Goal: Information Seeking & Learning: Learn about a topic

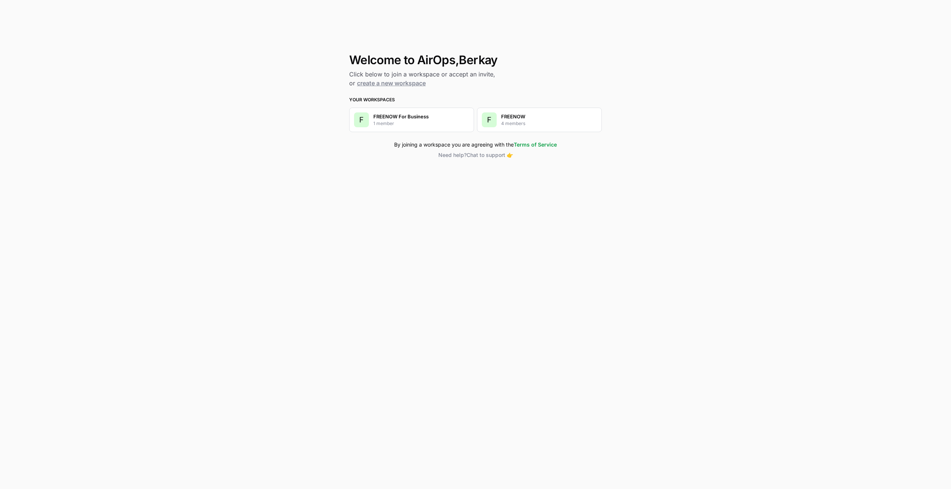
click at [524, 121] on p "4 members" at bounding box center [513, 123] width 24 height 7
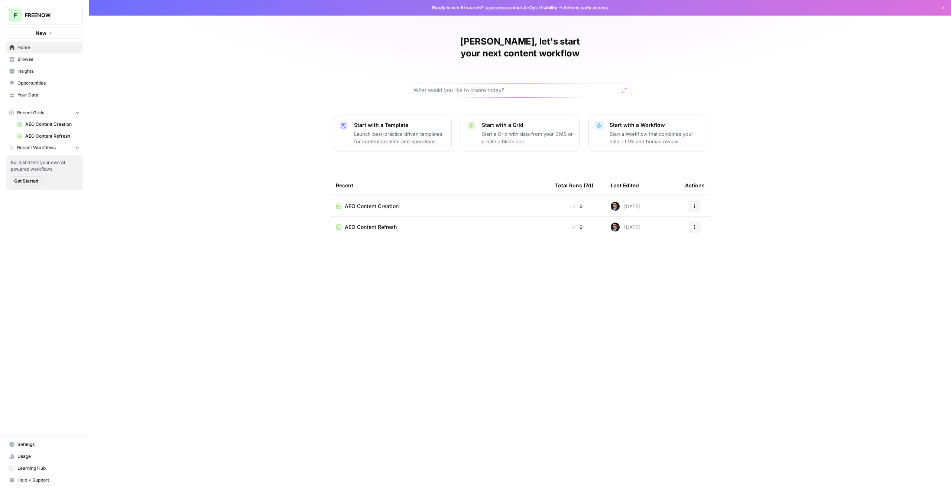
click at [55, 67] on link "Insights" at bounding box center [44, 71] width 77 height 12
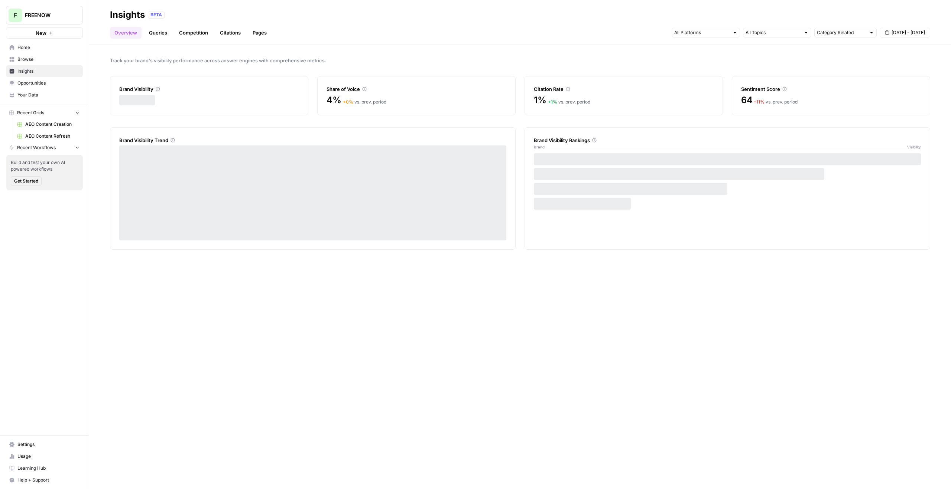
click at [250, 33] on link "Pages" at bounding box center [259, 33] width 23 height 12
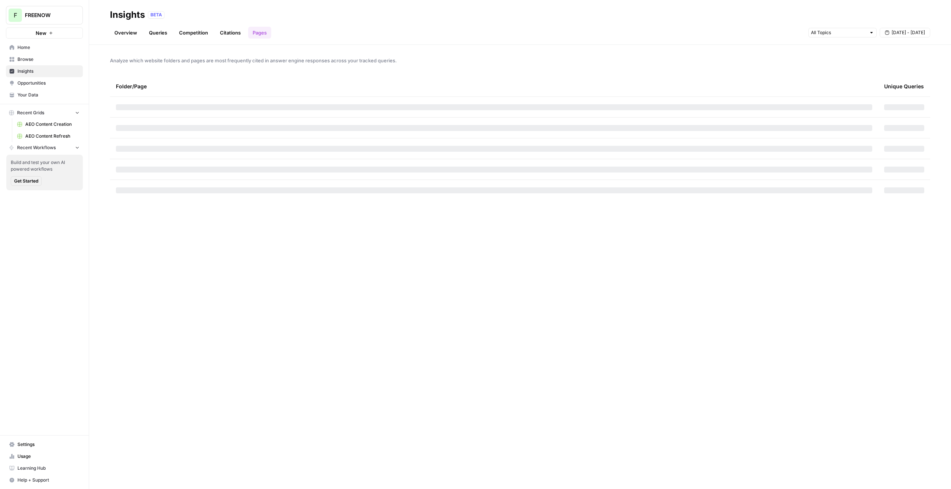
click at [231, 34] on link "Citations" at bounding box center [230, 33] width 30 height 12
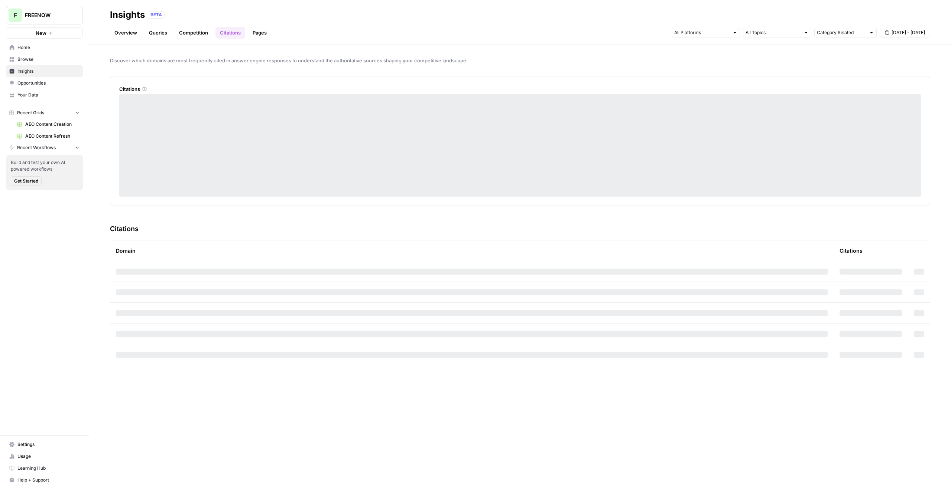
click at [265, 32] on link "Pages" at bounding box center [259, 33] width 23 height 12
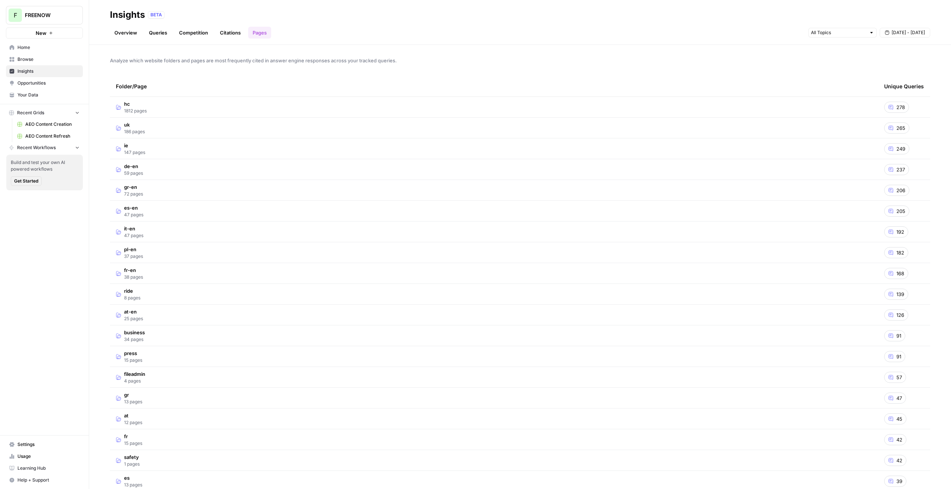
drag, startPoint x: 879, startPoint y: 38, endPoint x: 894, endPoint y: 32, distance: 15.5
click at [879, 38] on div "[DATE] - [DATE]" at bounding box center [869, 33] width 122 height 12
click at [894, 32] on span "[DATE] - [DATE]" at bounding box center [907, 32] width 33 height 7
click at [849, 51] on icon "button" at bounding box center [849, 50] width 5 height 5
click at [918, 126] on div "30" at bounding box center [921, 126] width 10 height 10
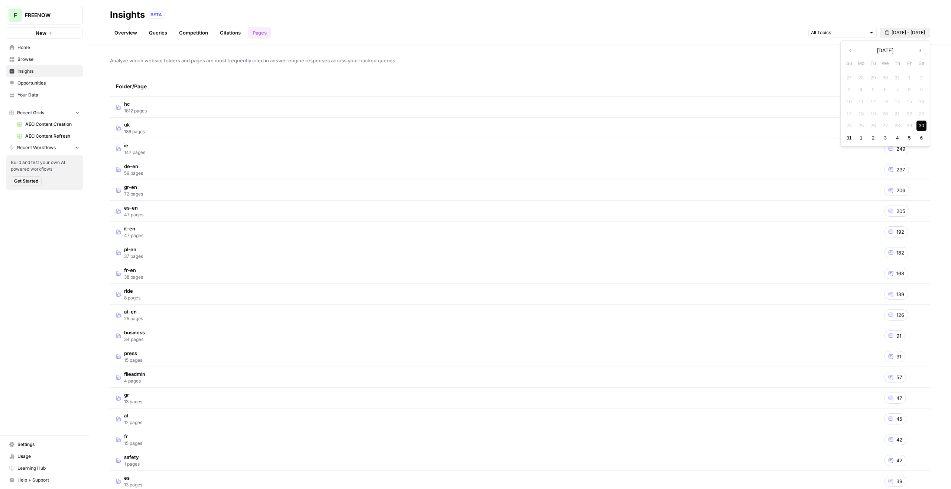
click at [920, 48] on icon "button" at bounding box center [919, 50] width 5 height 5
click at [869, 127] on div "30" at bounding box center [873, 126] width 10 height 10
click at [154, 131] on td "uk 186 pages" at bounding box center [494, 128] width 768 height 20
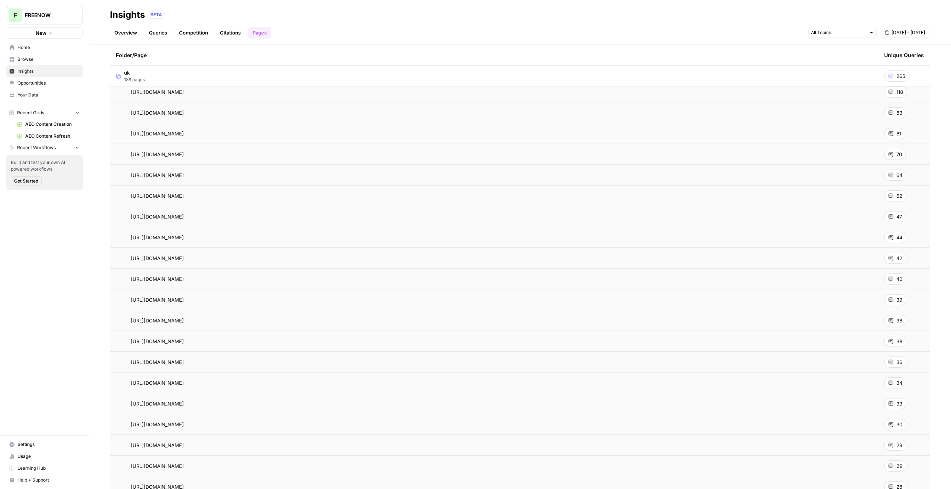
scroll to position [56, 0]
click at [139, 76] on span "uk" at bounding box center [134, 72] width 21 height 7
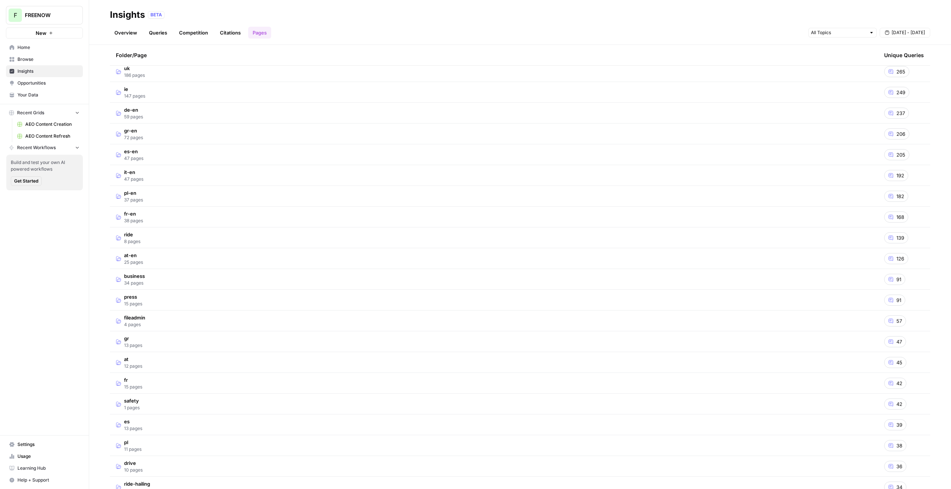
click at [143, 95] on span "147 pages" at bounding box center [134, 96] width 21 height 7
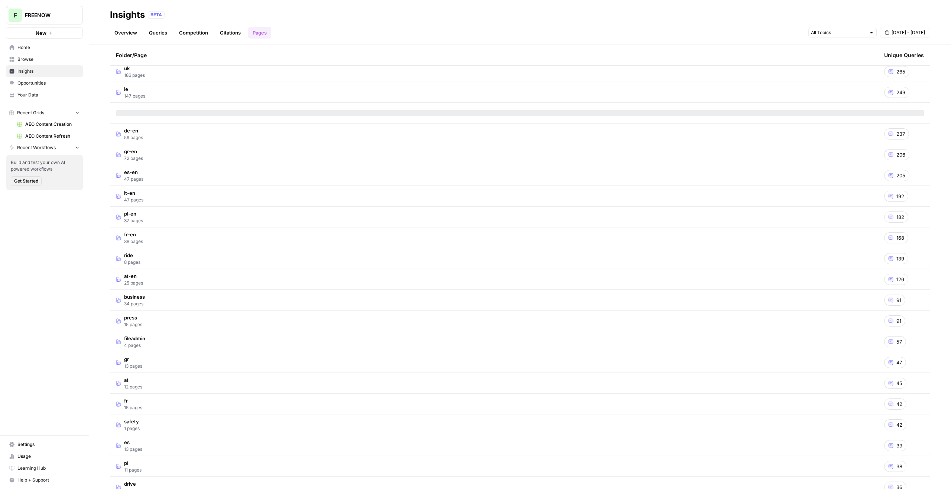
click at [144, 90] on div "ie 147 pages" at bounding box center [134, 92] width 21 height 14
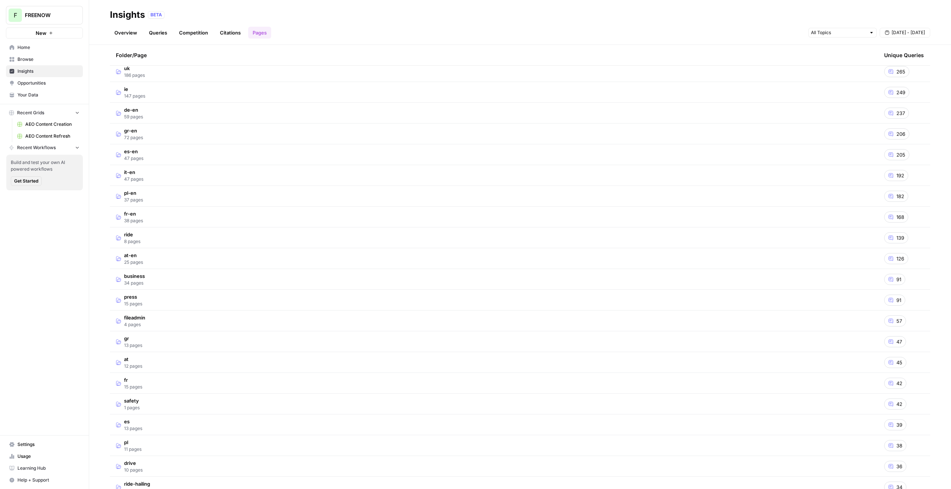
click at [136, 117] on span "59 pages" at bounding box center [133, 117] width 19 height 7
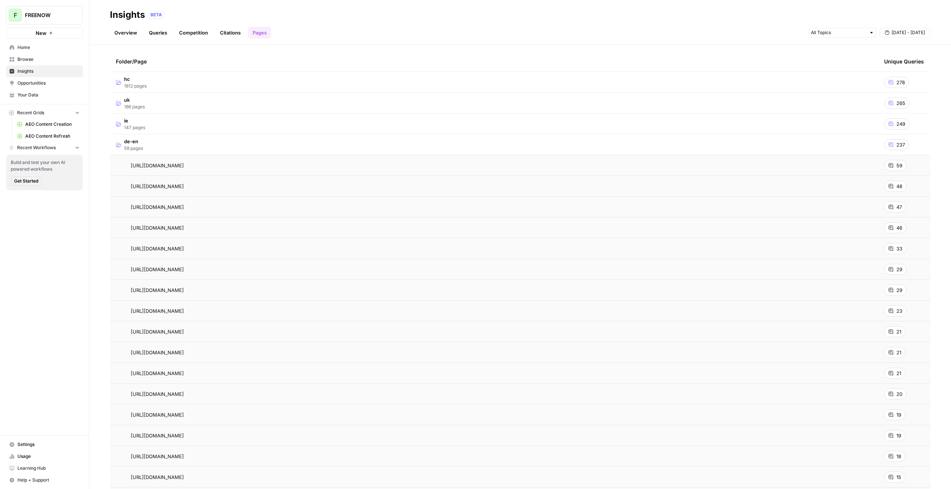
scroll to position [19, 0]
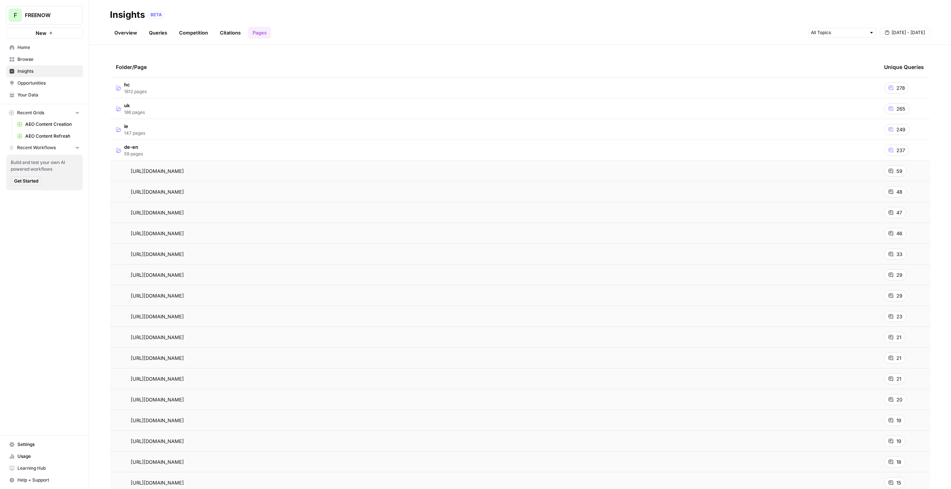
click at [147, 150] on td "de-en 59 pages" at bounding box center [494, 150] width 768 height 20
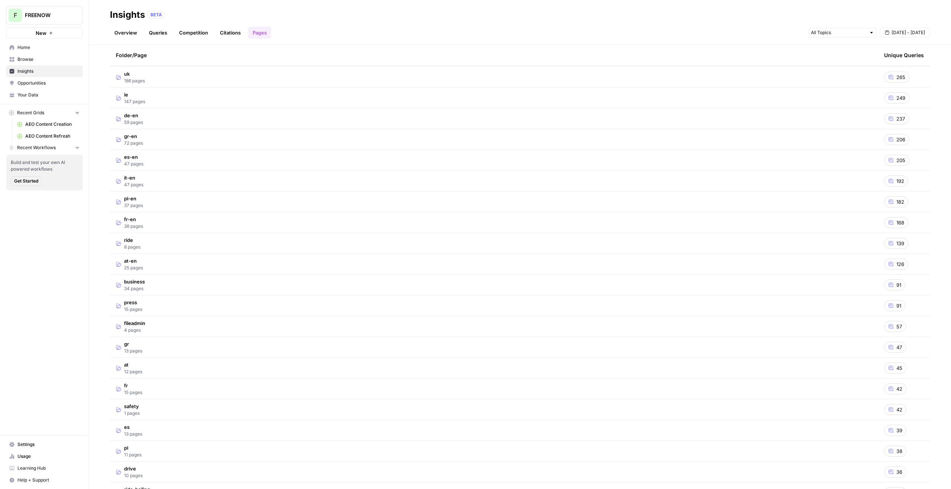
scroll to position [156, 0]
click at [159, 174] on td "business 34 pages" at bounding box center [494, 179] width 768 height 20
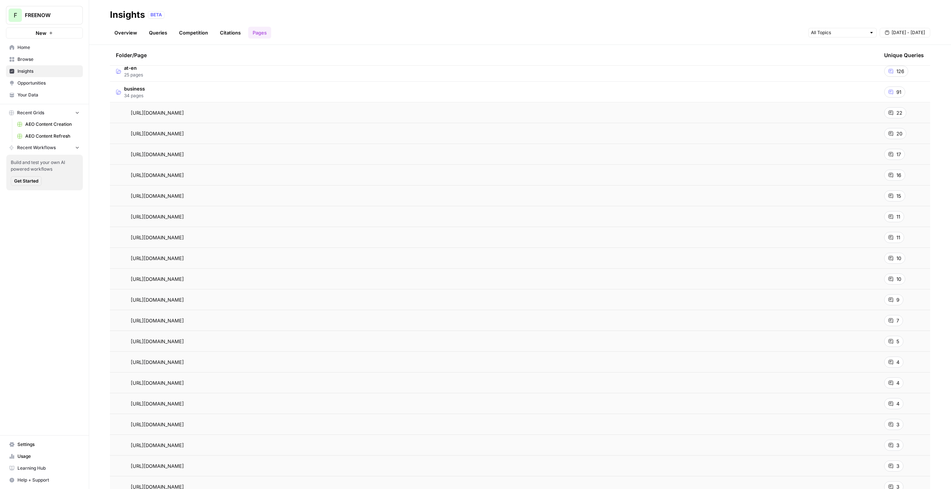
scroll to position [257, 0]
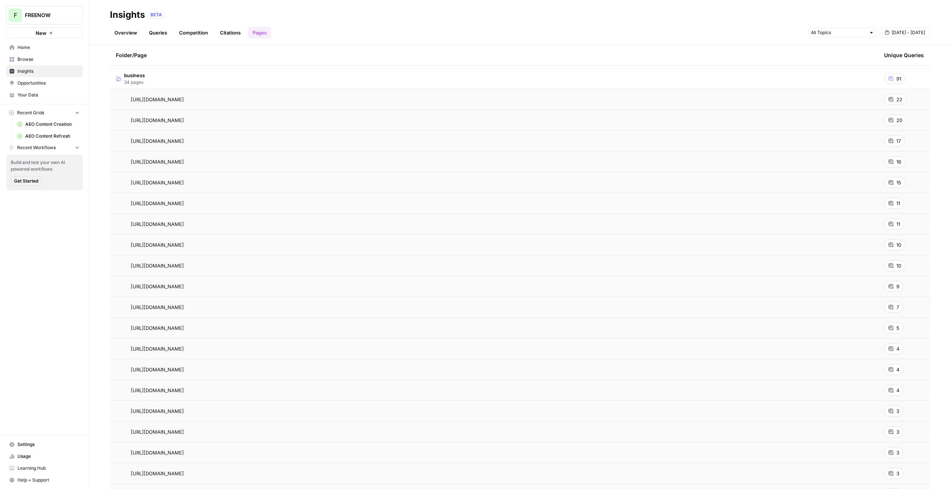
click at [177, 85] on td "business 34 pages" at bounding box center [494, 78] width 768 height 20
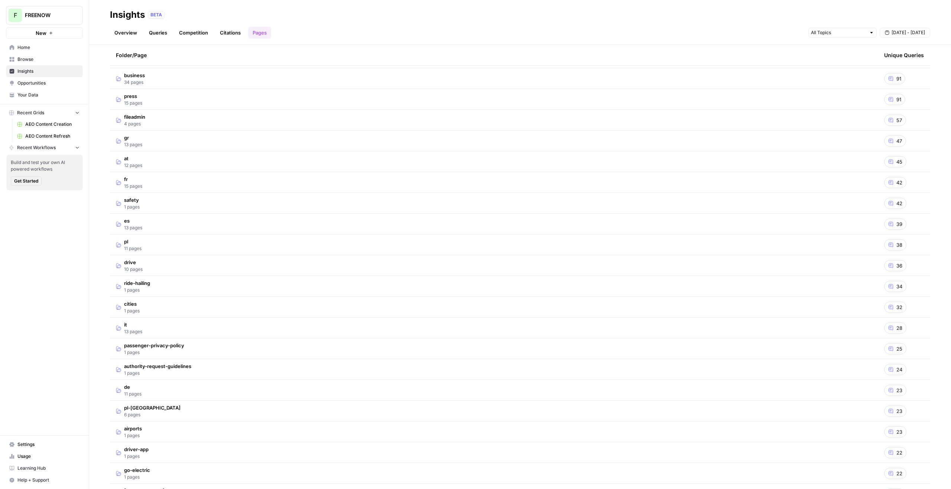
click at [178, 142] on td "gr 13 pages" at bounding box center [494, 141] width 768 height 20
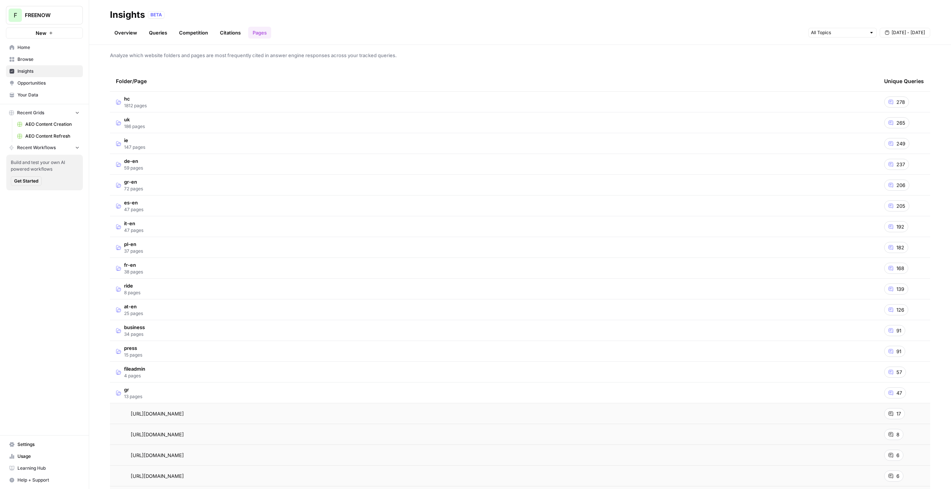
scroll to position [4, 0]
click at [173, 117] on td "uk 186 pages" at bounding box center [494, 123] width 768 height 20
